Goal: Navigation & Orientation: Find specific page/section

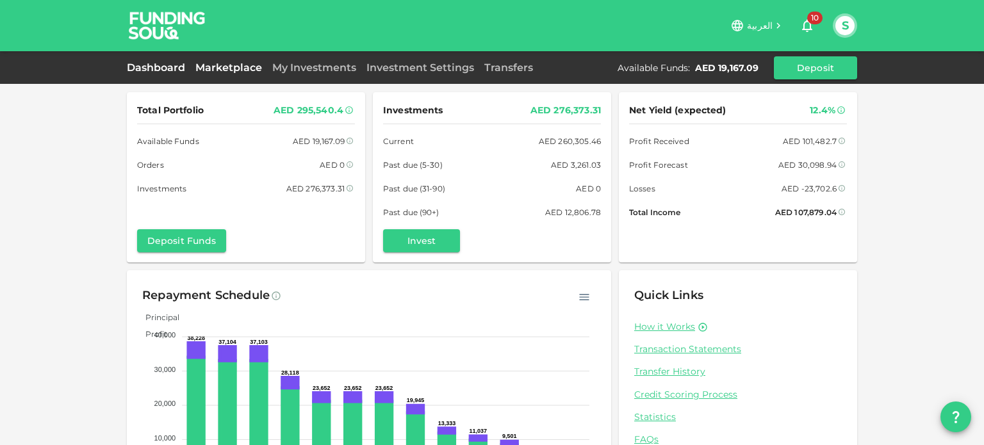
click at [223, 65] on link "Marketplace" at bounding box center [228, 67] width 77 height 12
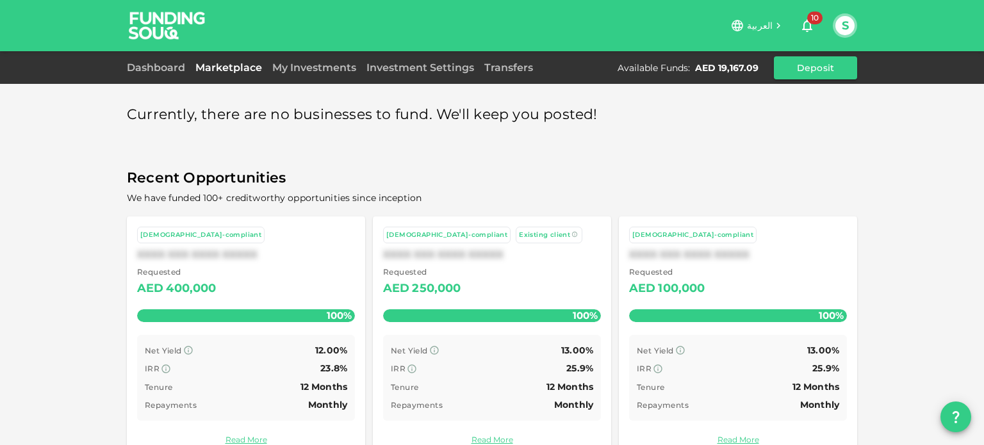
click at [387, 148] on div "Currently, there are no businesses to fund. We'll keep you posted! Recent Oppor…" at bounding box center [492, 279] width 730 height 374
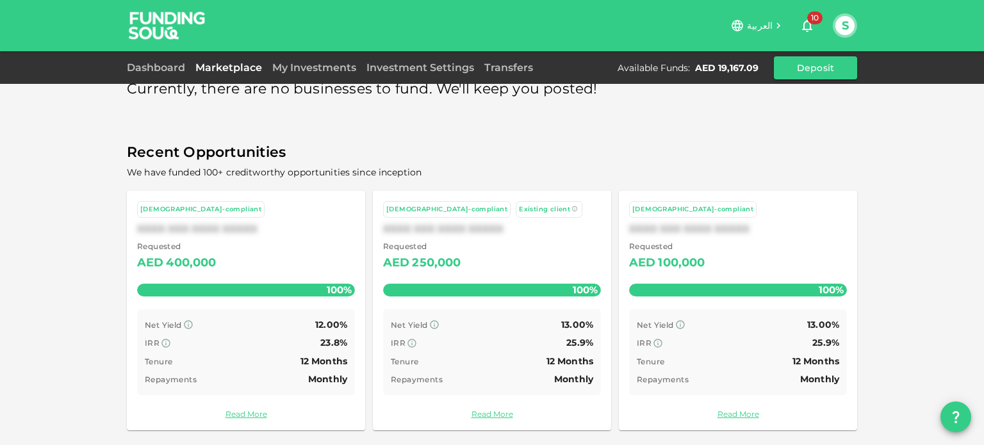
scroll to position [28, 0]
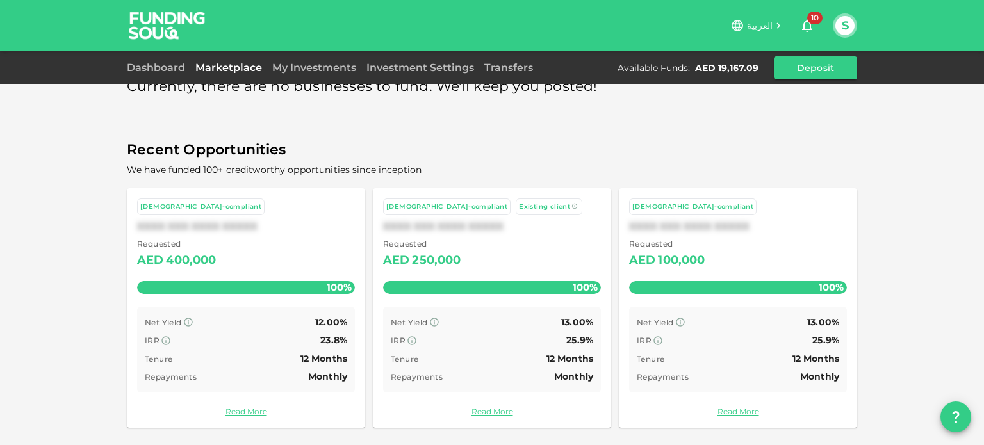
click at [807, 24] on icon "button" at bounding box center [806, 25] width 15 height 15
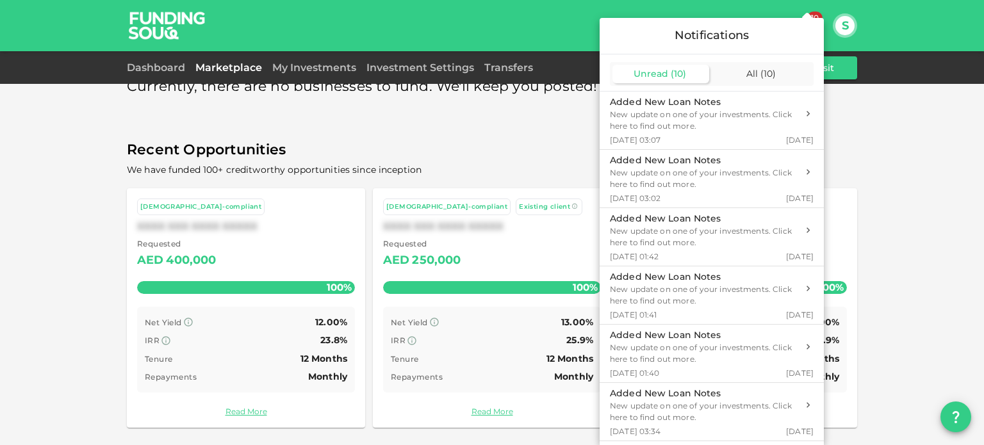
click at [845, 30] on div at bounding box center [492, 222] width 984 height 445
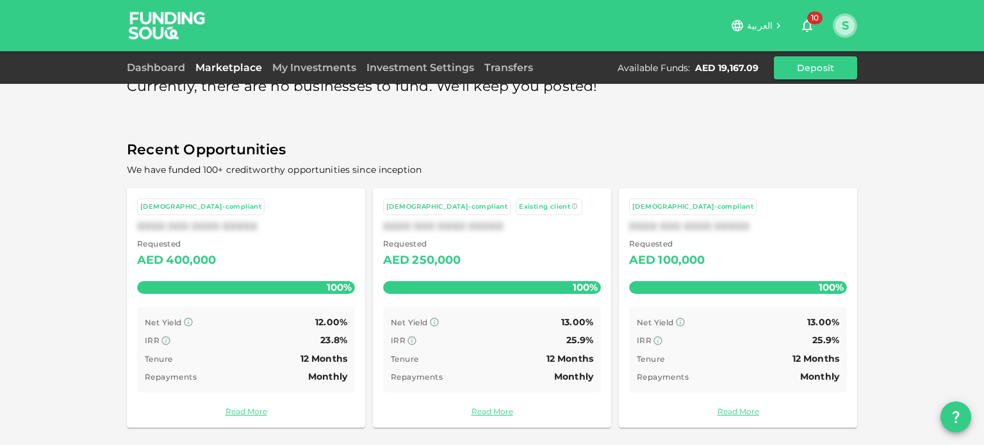
click at [845, 30] on button "S" at bounding box center [844, 25] width 19 height 19
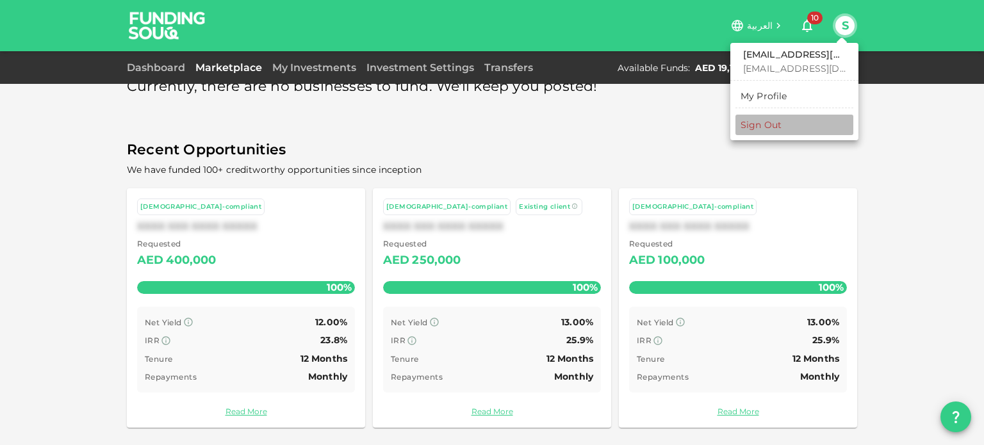
click at [765, 124] on div "Sign Out" at bounding box center [760, 124] width 41 height 13
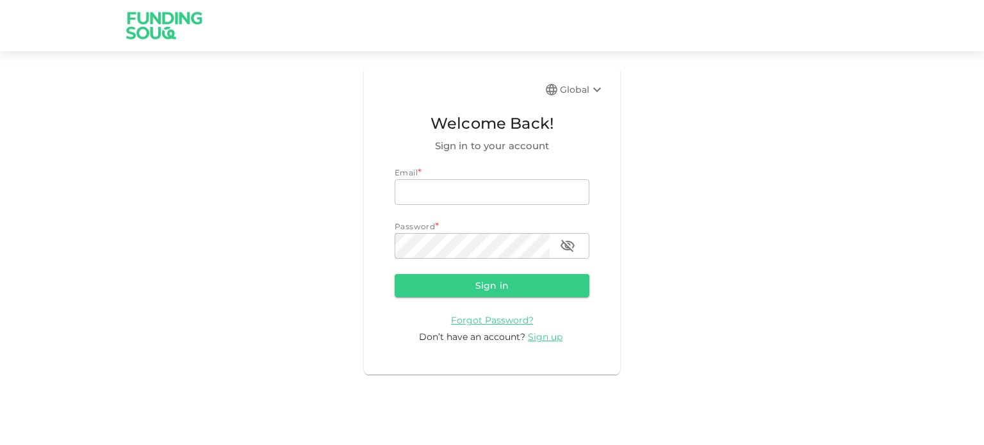
type input "[EMAIL_ADDRESS][DOMAIN_NAME]"
